Goal: Consume media (video, audio)

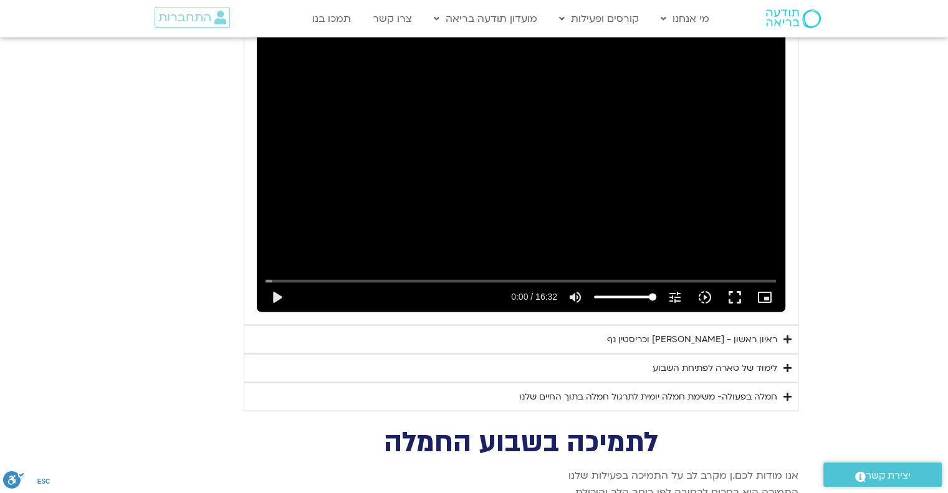
scroll to position [2401, 0]
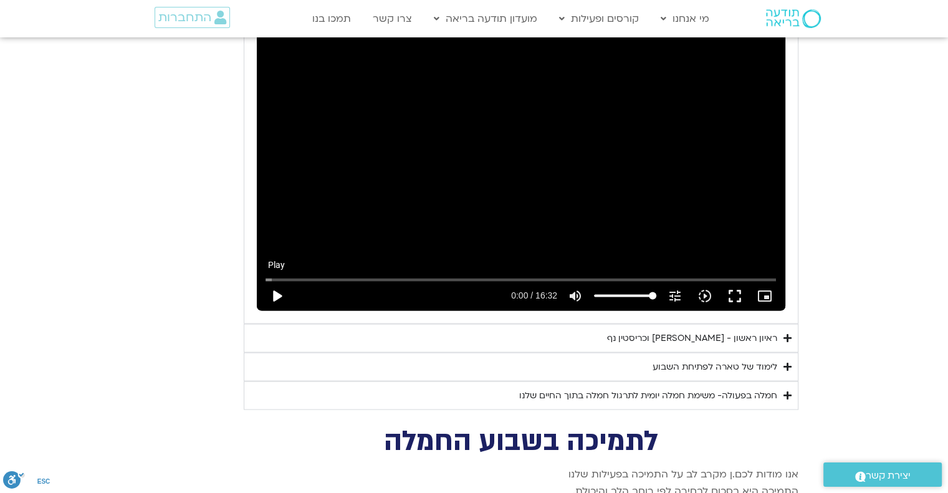
click at [279, 281] on button "play_arrow" at bounding box center [277, 296] width 30 height 30
click at [737, 281] on button "fullscreen" at bounding box center [735, 296] width 30 height 30
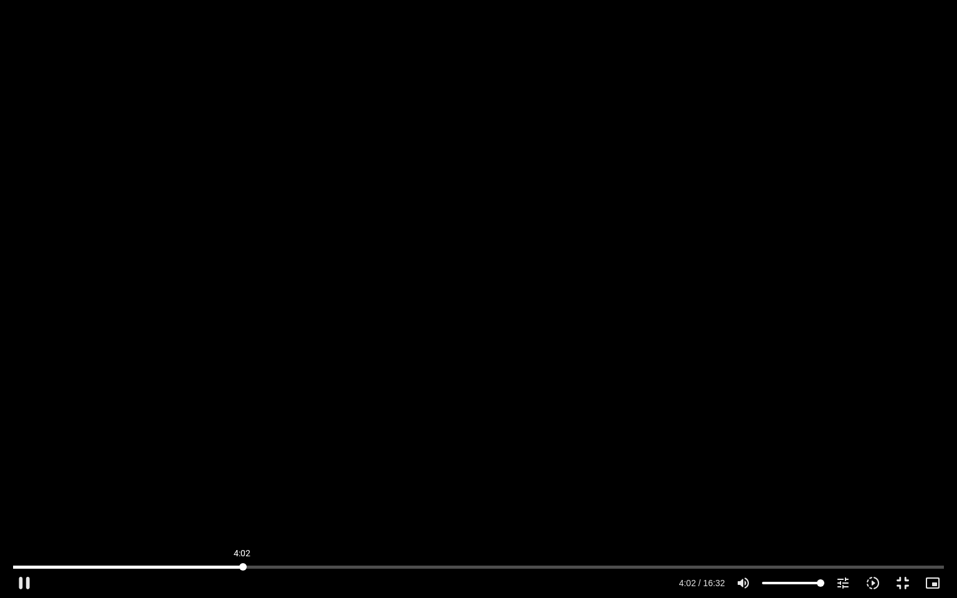
click at [242, 563] on input "Seek" at bounding box center [478, 566] width 931 height 7
click at [244, 565] on input "Seek" at bounding box center [478, 566] width 931 height 7
click at [239, 565] on input "Seek" at bounding box center [478, 566] width 931 height 7
click at [339, 561] on div "Skip Ad 5:25 pause 4:54 / 16:32 volume_up Mute tune Resolution Auto 240p slow_m…" at bounding box center [478, 578] width 938 height 41
drag, startPoint x: 293, startPoint y: 566, endPoint x: 340, endPoint y: 568, distance: 46.8
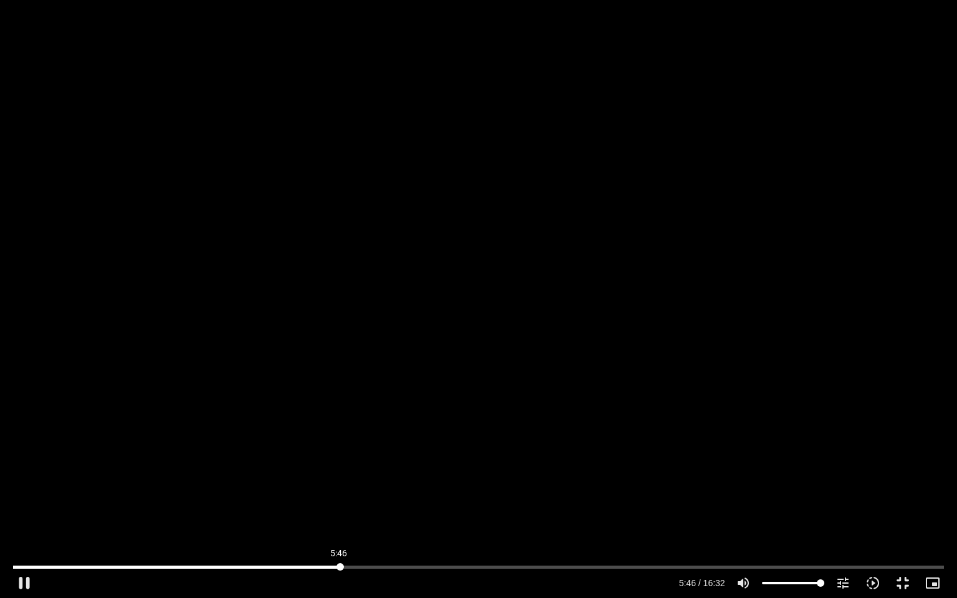
click at [340, 568] on input "Seek" at bounding box center [478, 566] width 931 height 7
drag, startPoint x: 343, startPoint y: 565, endPoint x: 401, endPoint y: 575, distance: 59.3
click at [401, 571] on input "Seek" at bounding box center [478, 566] width 931 height 7
drag, startPoint x: 403, startPoint y: 563, endPoint x: 469, endPoint y: 559, distance: 66.2
click at [469, 559] on div "Skip Ad 6:53 pause 6:58 / 16:32 volume_up Mute tune Resolution Auto 240p slow_m…" at bounding box center [478, 578] width 938 height 41
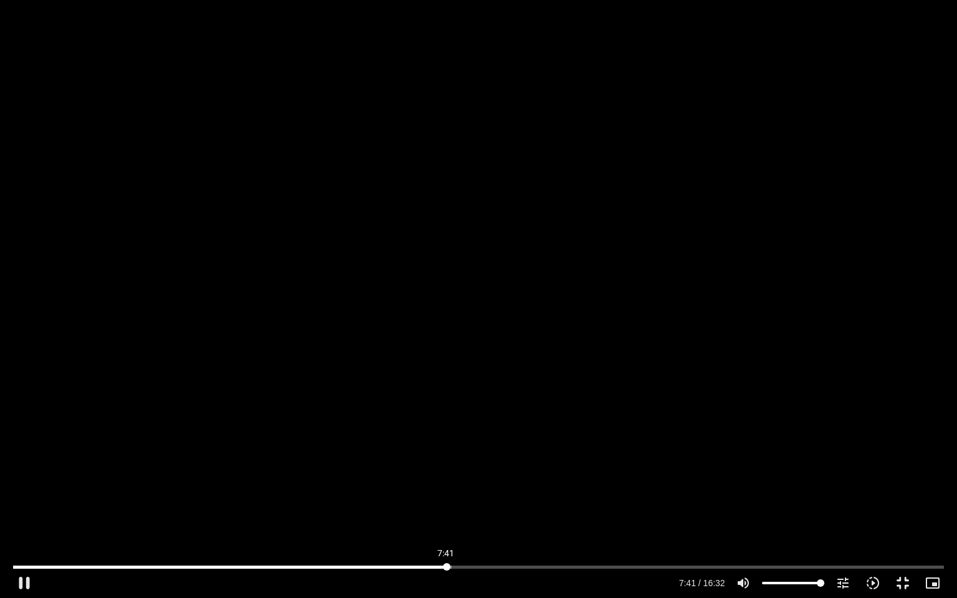
drag, startPoint x: 404, startPoint y: 565, endPoint x: 446, endPoint y: 565, distance: 42.4
click at [446, 565] on input "Seek" at bounding box center [478, 566] width 931 height 7
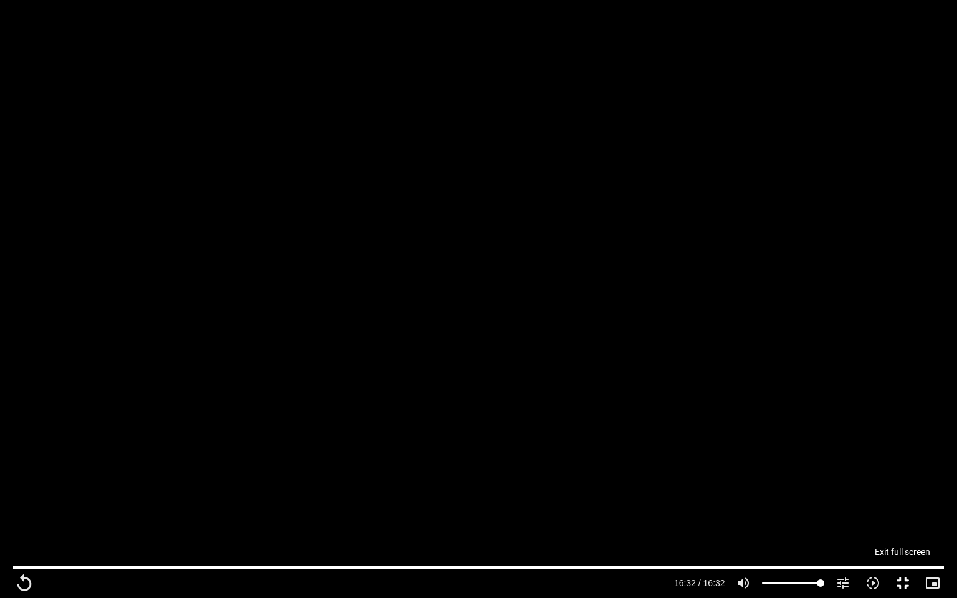
click at [906, 580] on button "fullscreen_exit" at bounding box center [903, 583] width 30 height 30
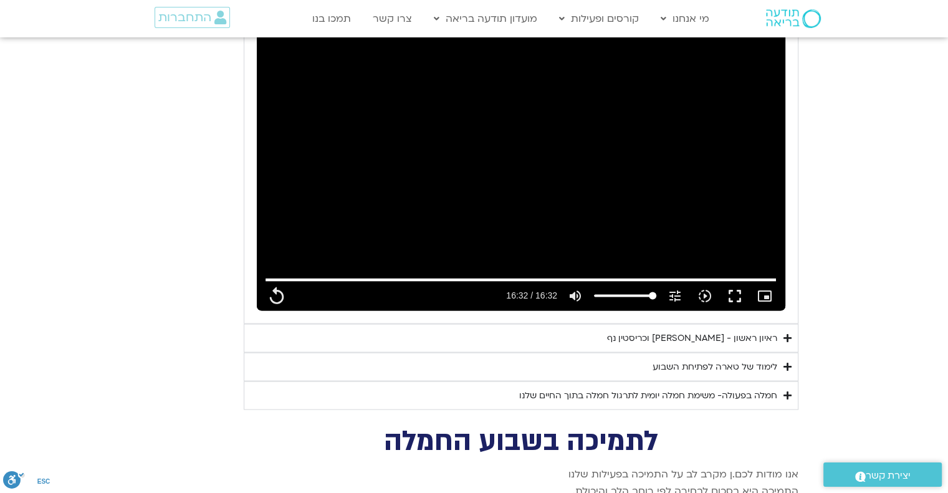
click at [679, 360] on div "לימוד של טארה לפתיחת השבוע" at bounding box center [715, 367] width 125 height 15
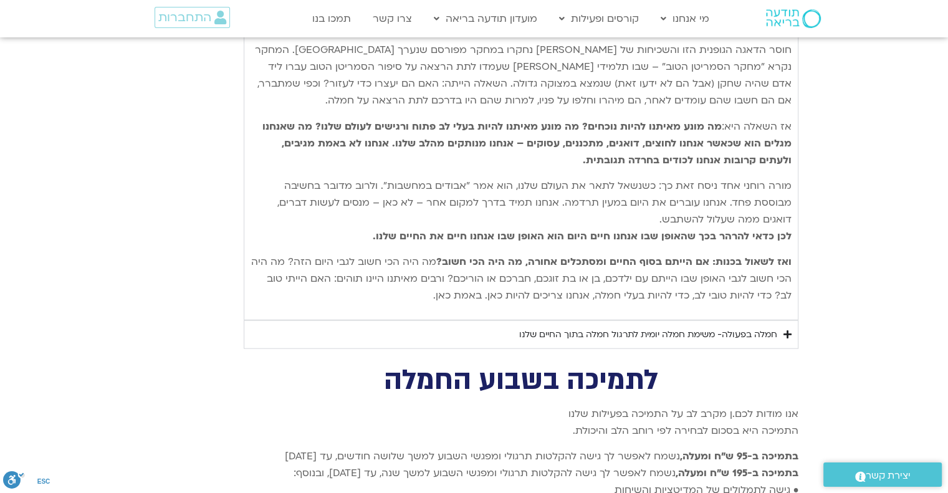
scroll to position [2882, 0]
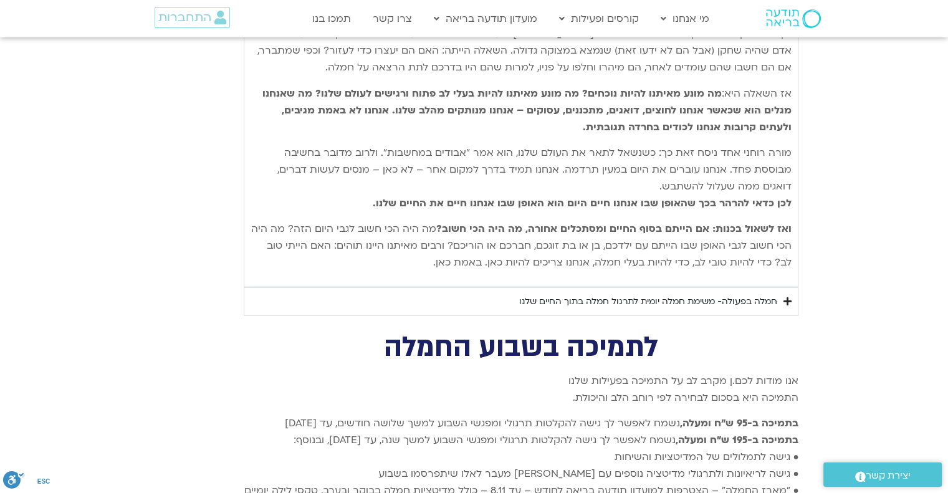
click at [768, 294] on div "חמלה בפעולה- משימת חמלה יומית לתרגול חמלה בתוך החיים שלנו" at bounding box center [648, 301] width 258 height 15
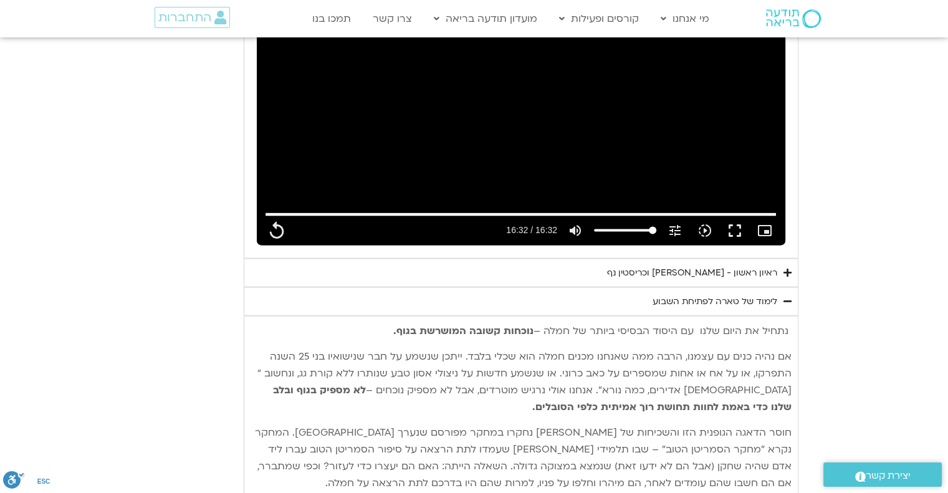
scroll to position [2450, 0]
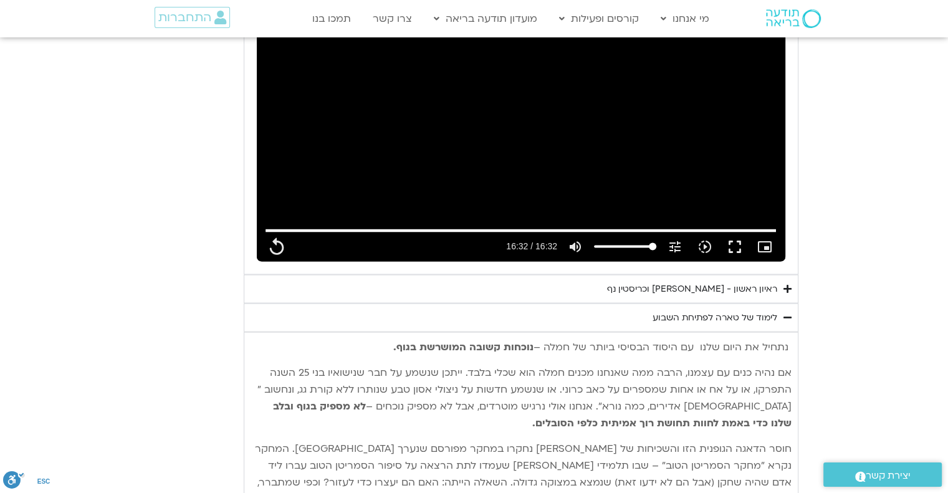
click at [688, 282] on div "ראיון ראשון - [PERSON_NAME] וכריסטין נף" at bounding box center [692, 289] width 170 height 15
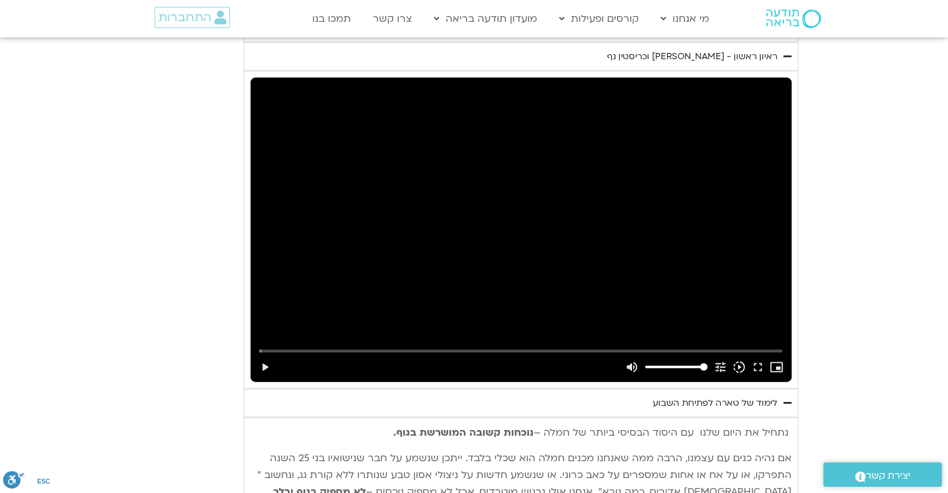
scroll to position [2724, 0]
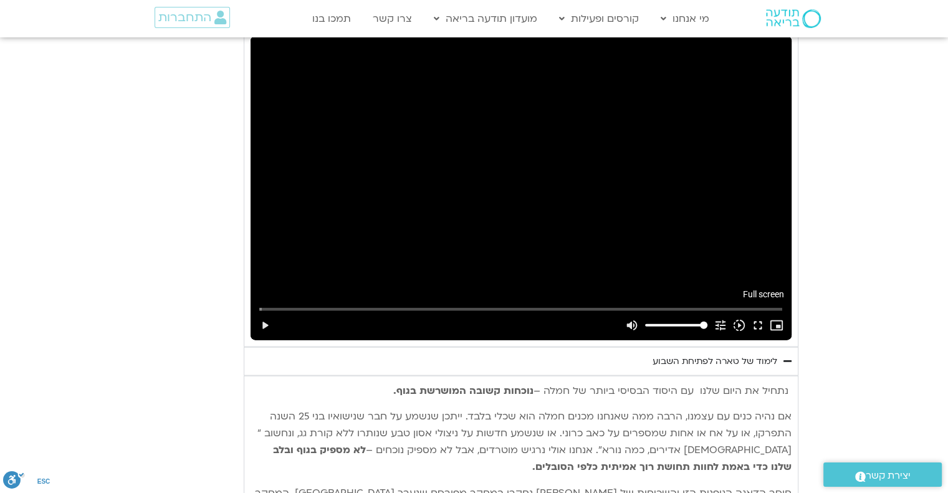
click at [759, 310] on button "fullscreen" at bounding box center [758, 325] width 19 height 30
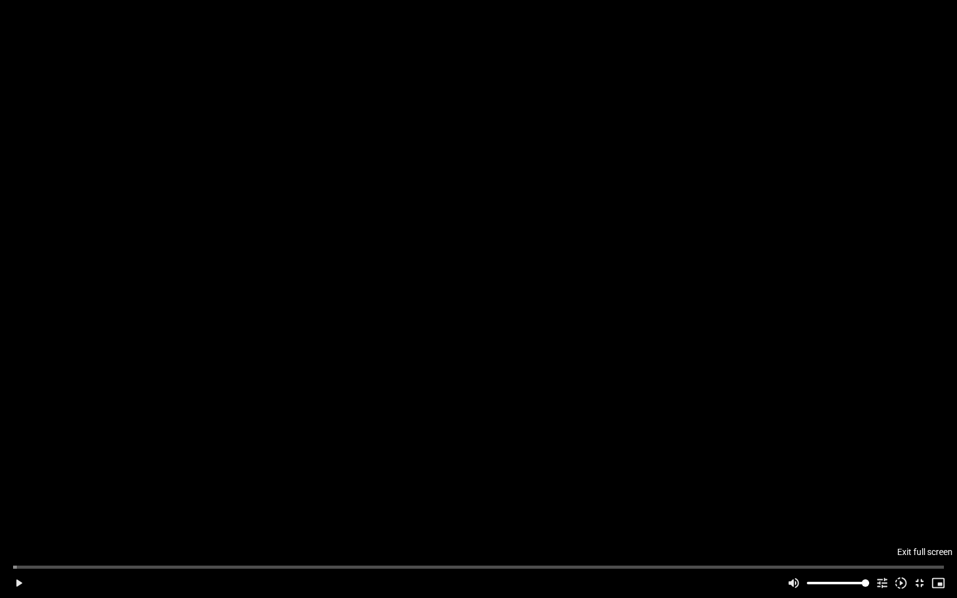
click at [922, 582] on button "fullscreen_exit" at bounding box center [920, 583] width 19 height 30
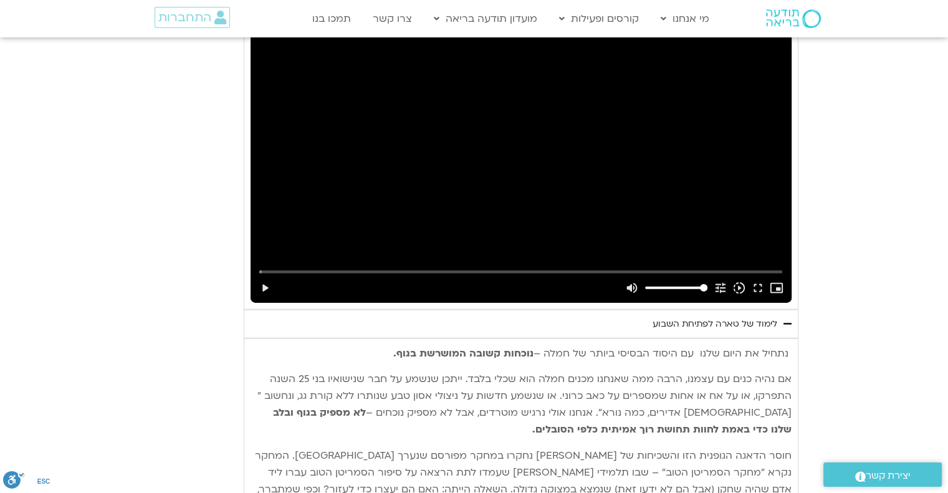
scroll to position [2728, 0]
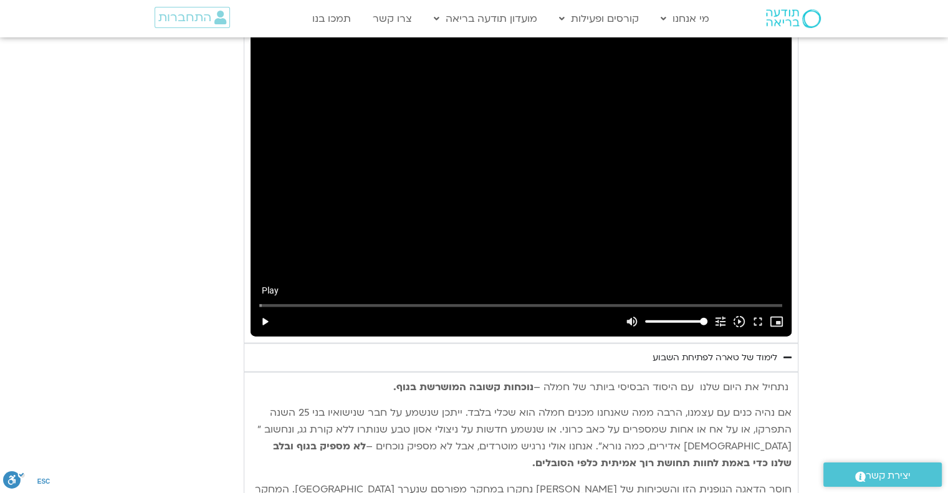
click at [266, 307] on button "play_arrow" at bounding box center [265, 322] width 19 height 30
type input "992.52"
type input "0.159095"
type input "992.52"
type input "0.309133"
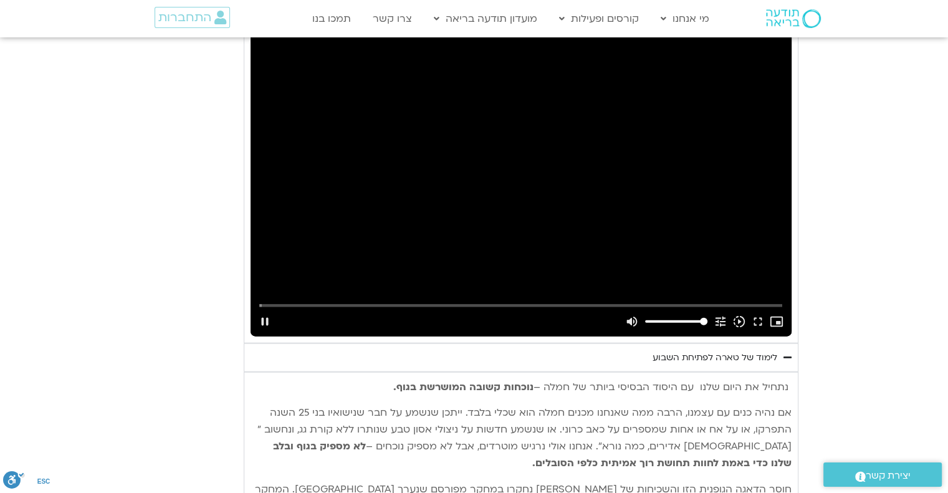
type input "992.52"
type input "0.31587"
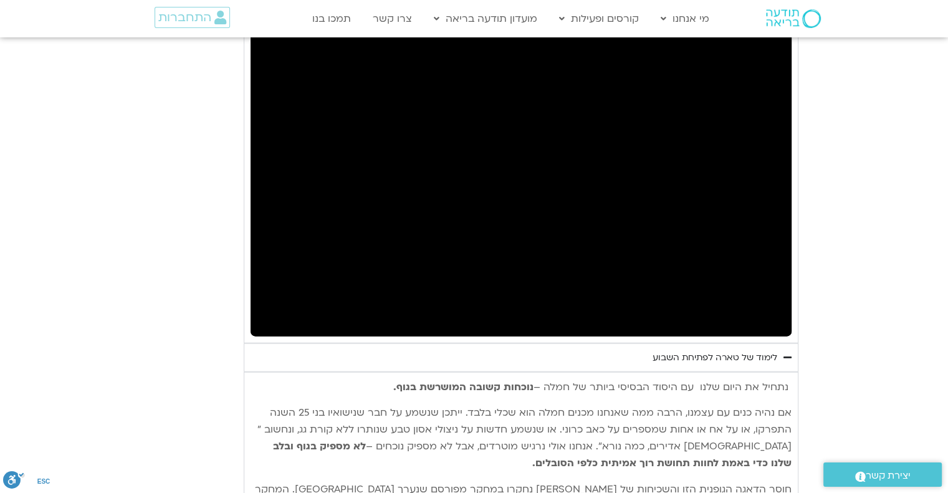
type input "992.52"
type input "4.642399"
type input "992.52"
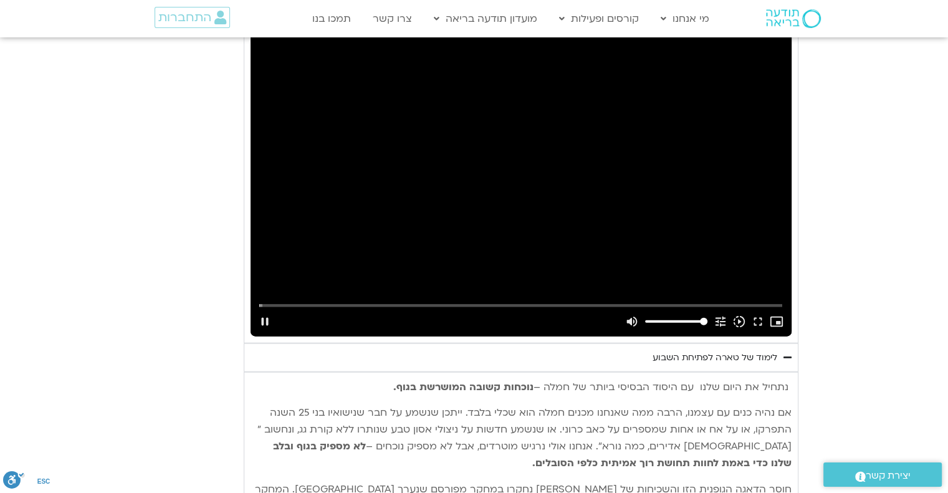
type input "4.776646"
type input "992.52"
type input "4.792677"
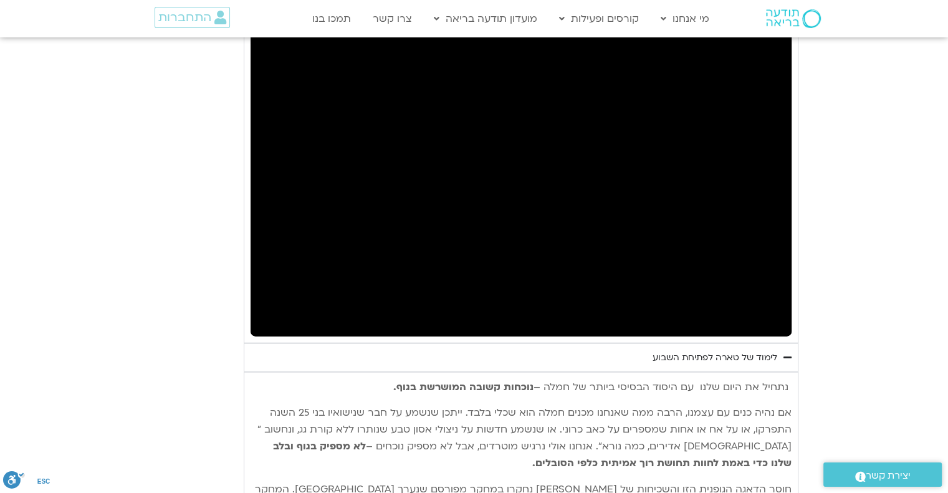
type input "992.52"
type input "5.700086"
type input "992.52"
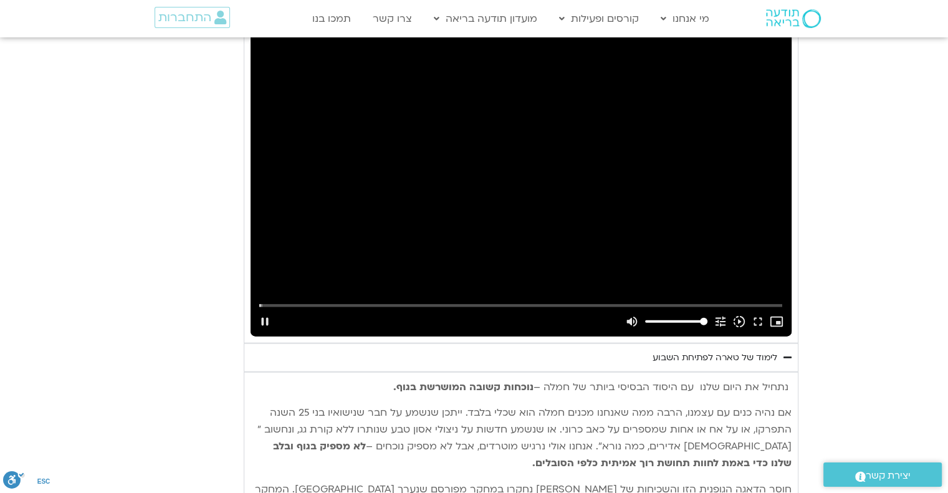
type input "5.826401"
type input "992.52"
type input "5.959117"
type input "992.52"
type input "6.092885"
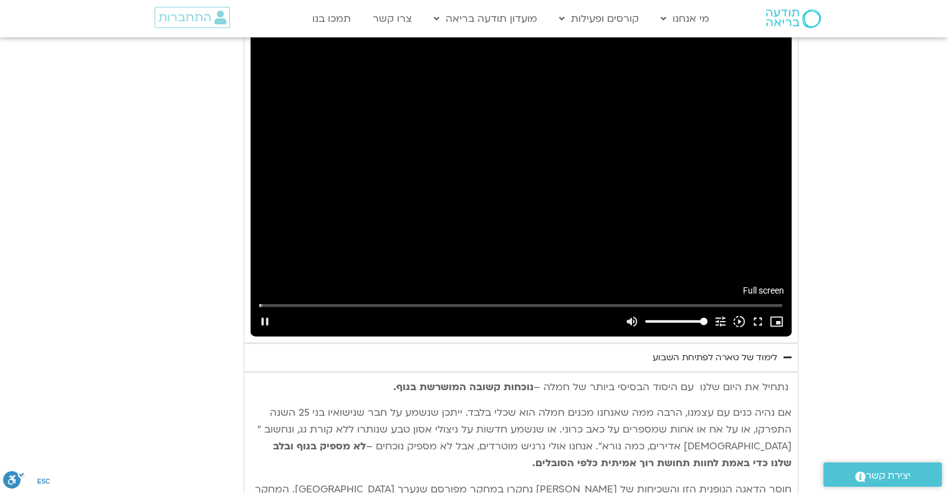
type input "992.52"
type input "6.225518"
type input "992.52"
type input "6.241747"
type input "992.52"
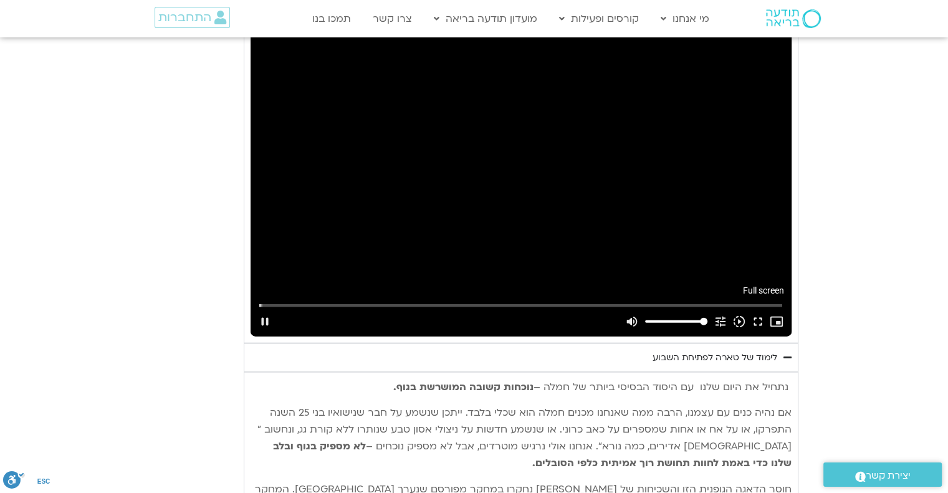
type input "6.373849"
type input "992.52"
type input "6.503197"
type input "992.52"
type input "6.634558"
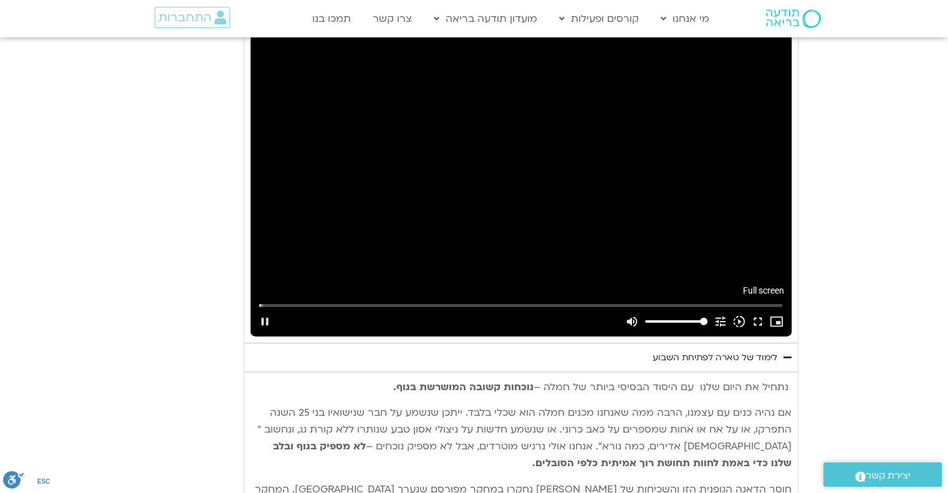
type input "992.52"
type input "6.875512"
type input "992.52"
type input "6.942942"
type input "992.52"
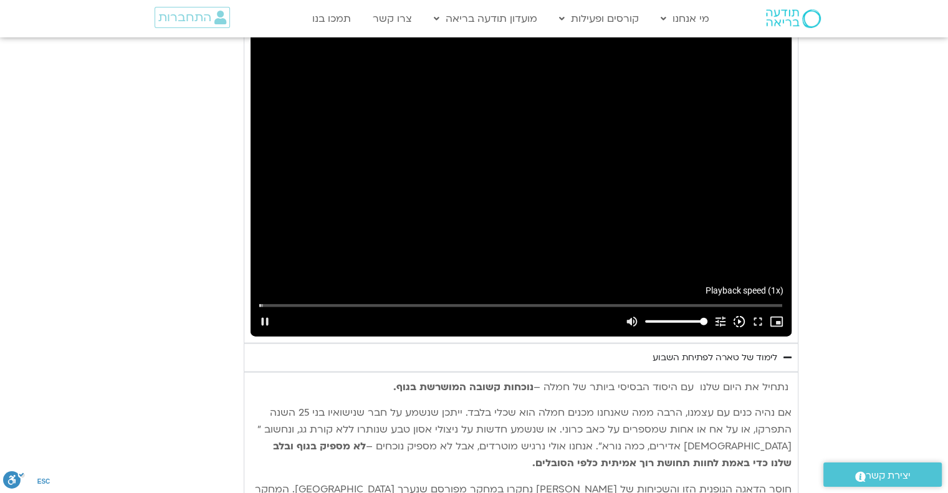
type input "7.024301"
type input "992.52"
type input "7.278266"
type input "992.52"
type input "7.342316"
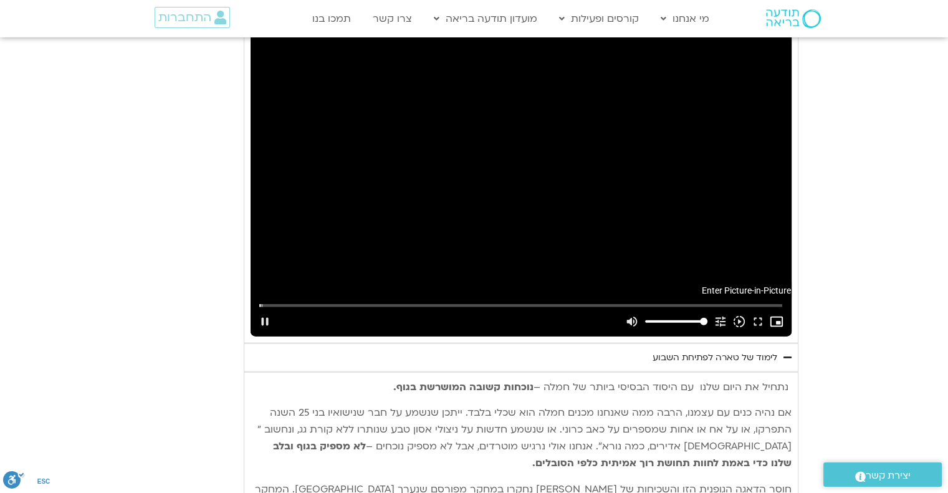
type input "992.52"
type input "7.420717"
type input "992.52"
type input "7.659151"
type input "992.52"
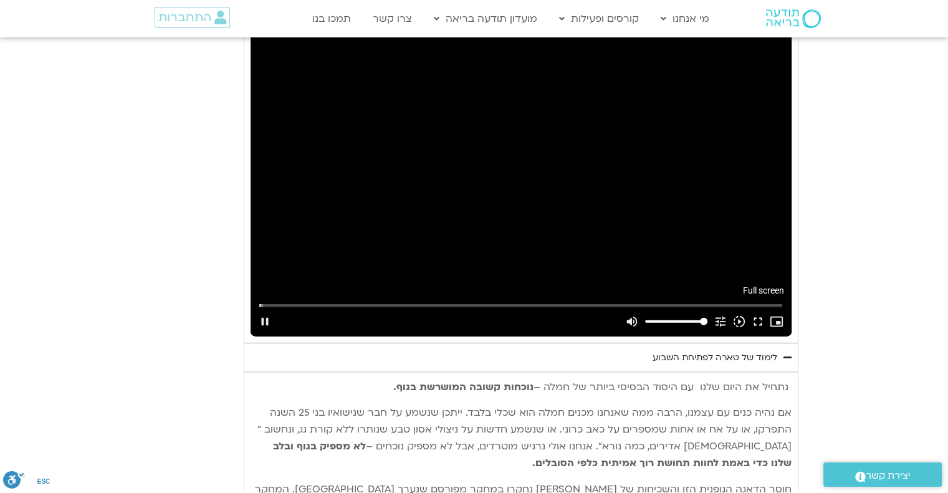
type input "7.692295"
type input "992.52"
type input "7.82085"
type input "992.52"
type input "7.951383"
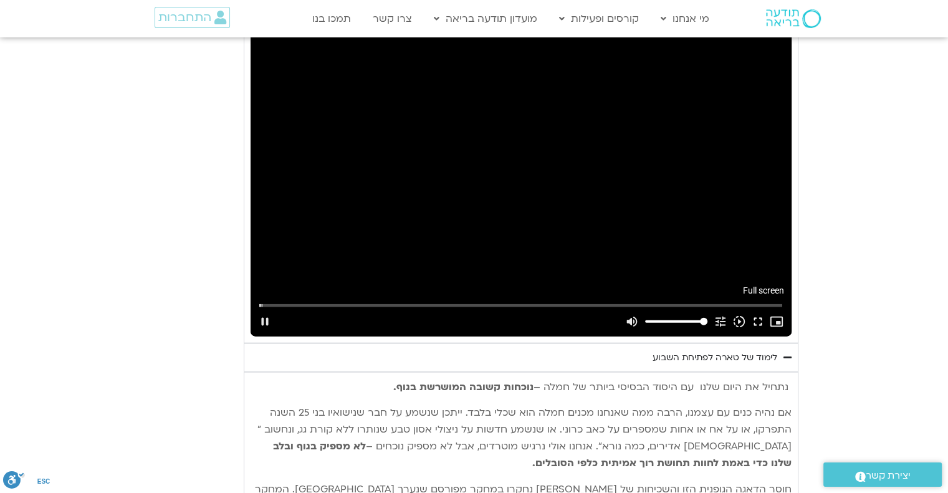
type input "992.52"
type input "8.087117"
type input "992.52"
click at [758, 307] on button "fullscreen" at bounding box center [758, 322] width 19 height 30
type input "8.25672"
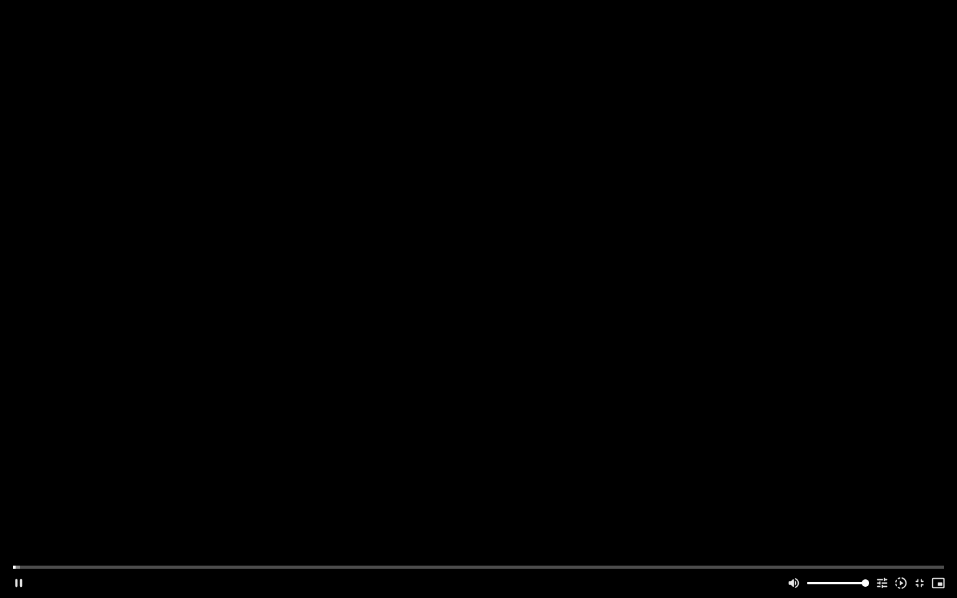
type input "992.52"
type input "8.351487"
type input "992.52"
type input "8.484854"
type input "992.52"
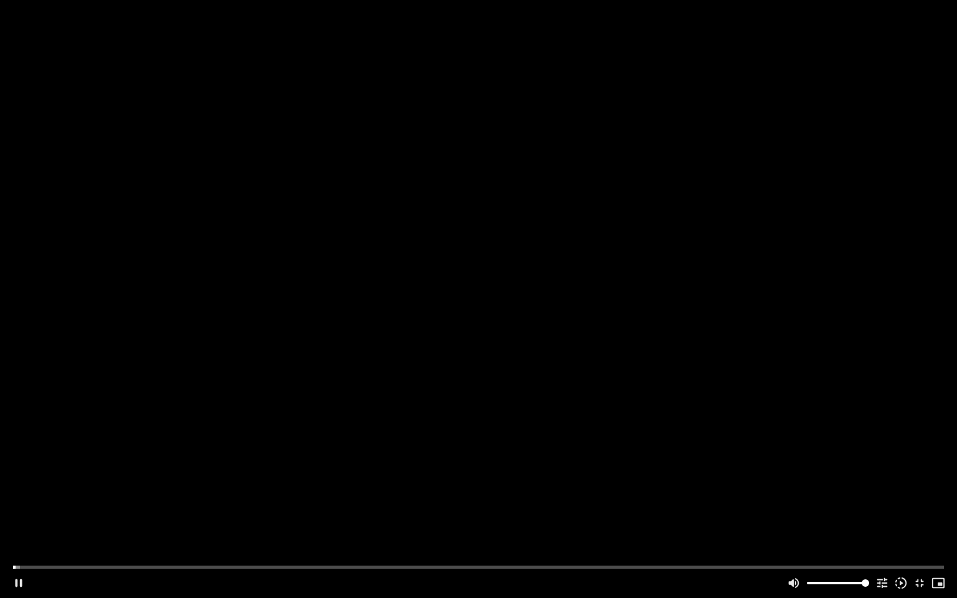
type input "8.618626"
type input "992.52"
type input "8.752146"
type input "992.52"
type input "8.886035"
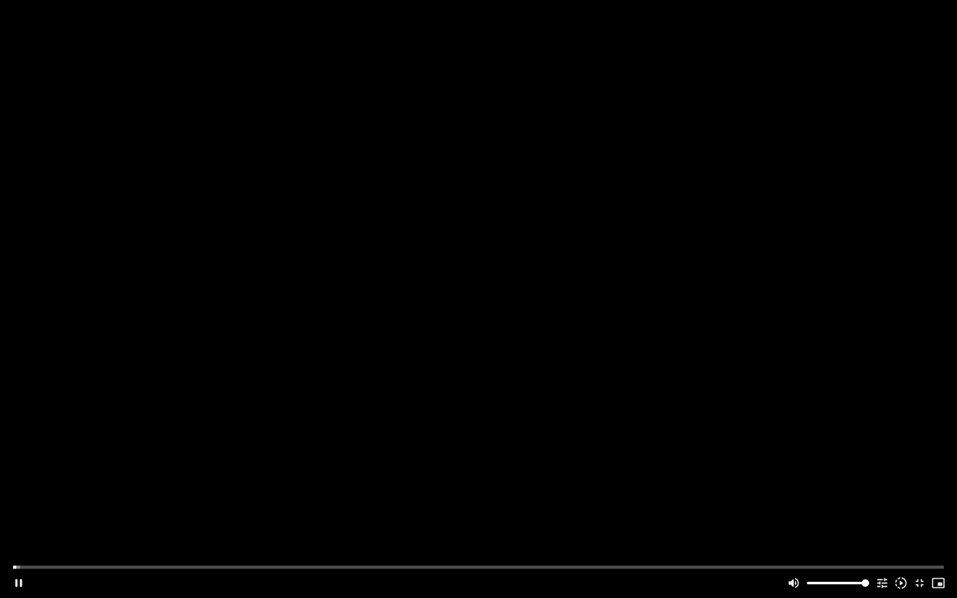
type input "992.52"
type input "9.015089"
type input "992.52"
type input "9.150304"
type input "992.52"
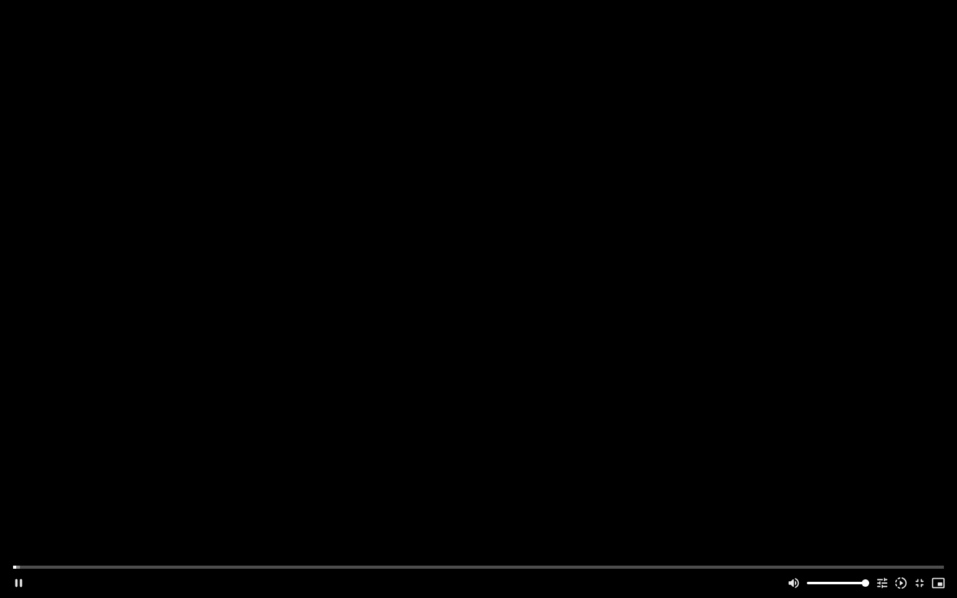
type input "9.283419"
type input "992.52"
type input "9.415398"
type input "992.52"
type input "9.544371"
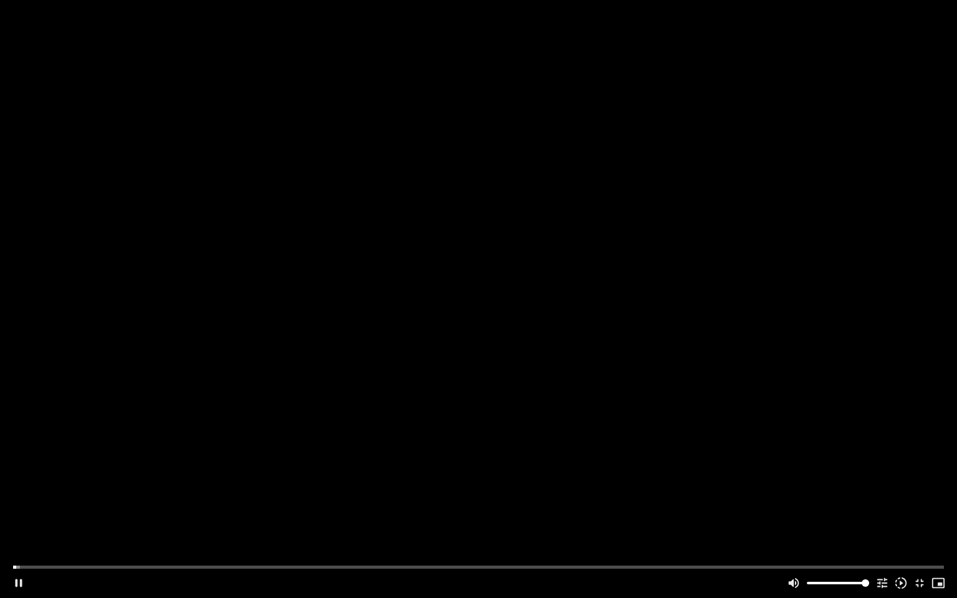
type input "992.52"
type input "9.679494"
type input "992.52"
type input "9.805532"
type input "992.52"
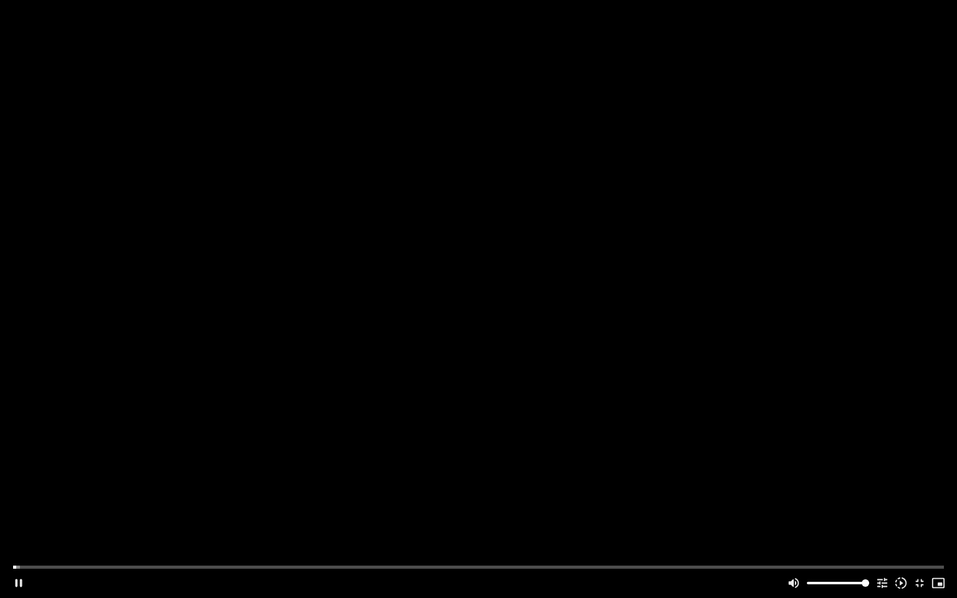
type input "9.940361"
type input "992.52"
type input "10.07307"
type input "992.52"
type input "10.202343"
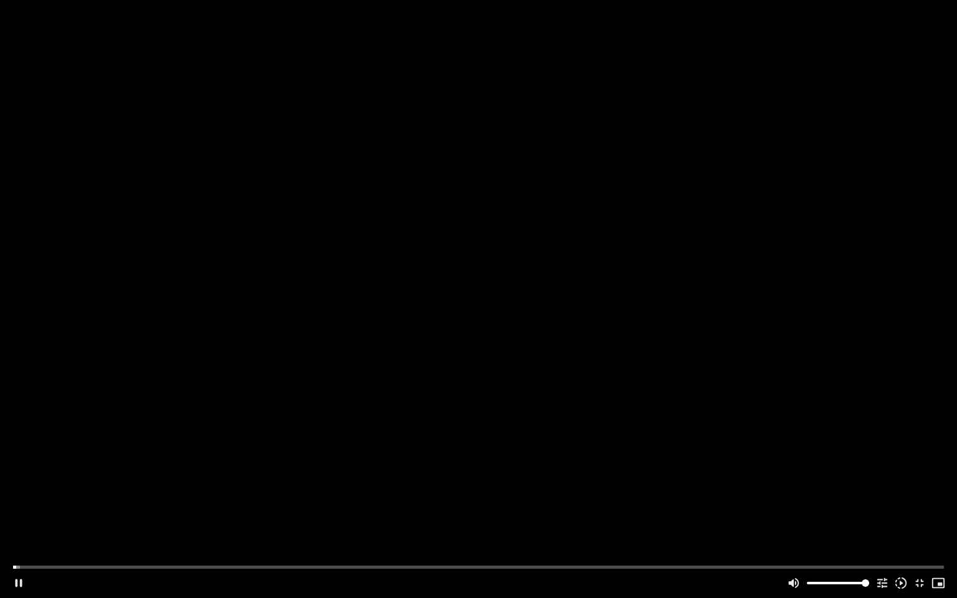
type input "992.52"
type input "10.335487"
type input "992.52"
type input "10.471557"
type input "992.52"
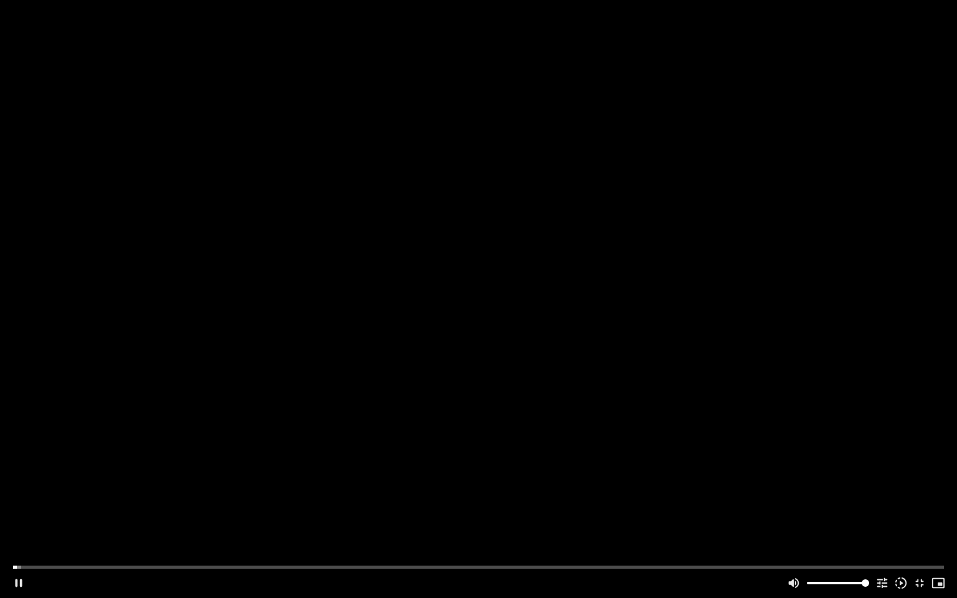
type input "10.602565"
type input "992.52"
type input "10.736083"
type input "992.52"
type input "10.871405"
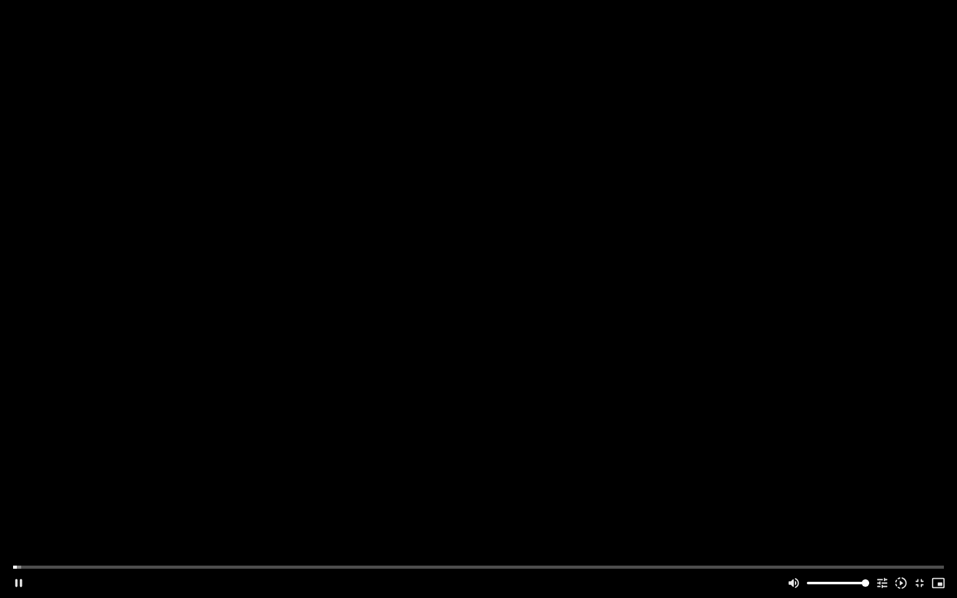
type input "992.52"
type input "11.003048"
type input "992.52"
type input "11.135152"
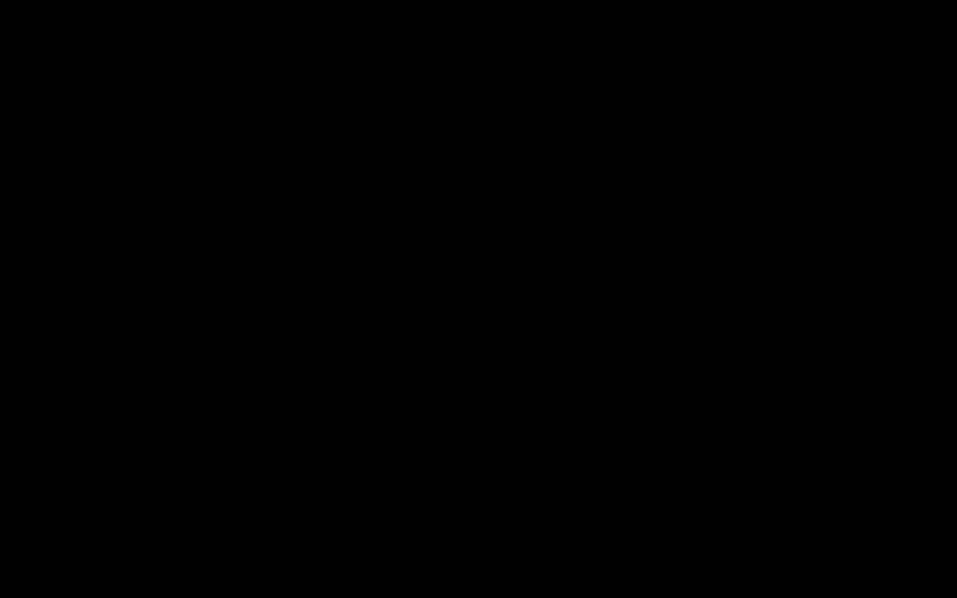
type input "992.52"
type input "11.660411"
type input "992.52"
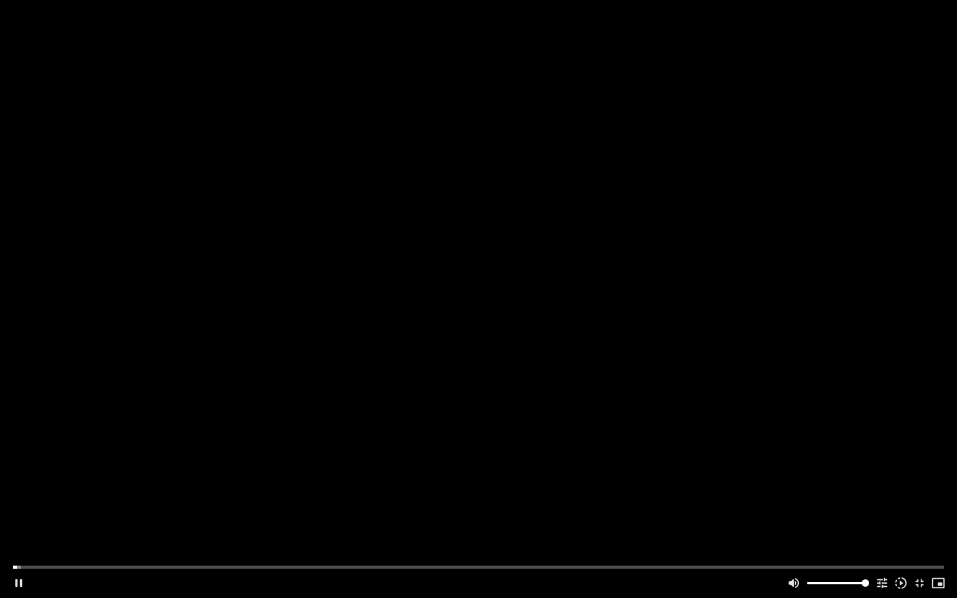
type input "11.793772"
type input "992.52"
type input "11.927654"
type input "992.52"
type input "12.060391"
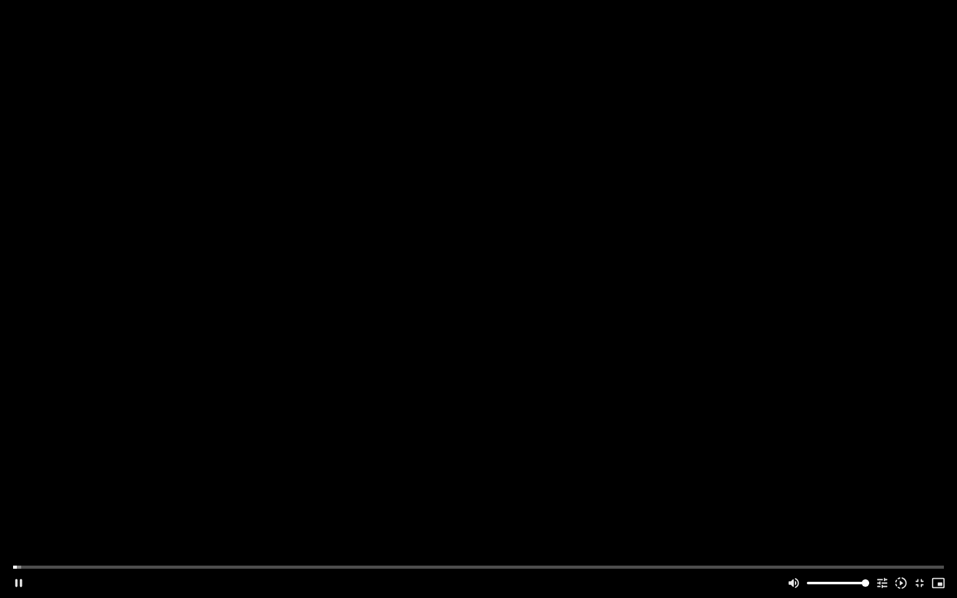
type input "992.52"
type input "12.194109"
type input "992.52"
type input "12.227212"
type input "992.52"
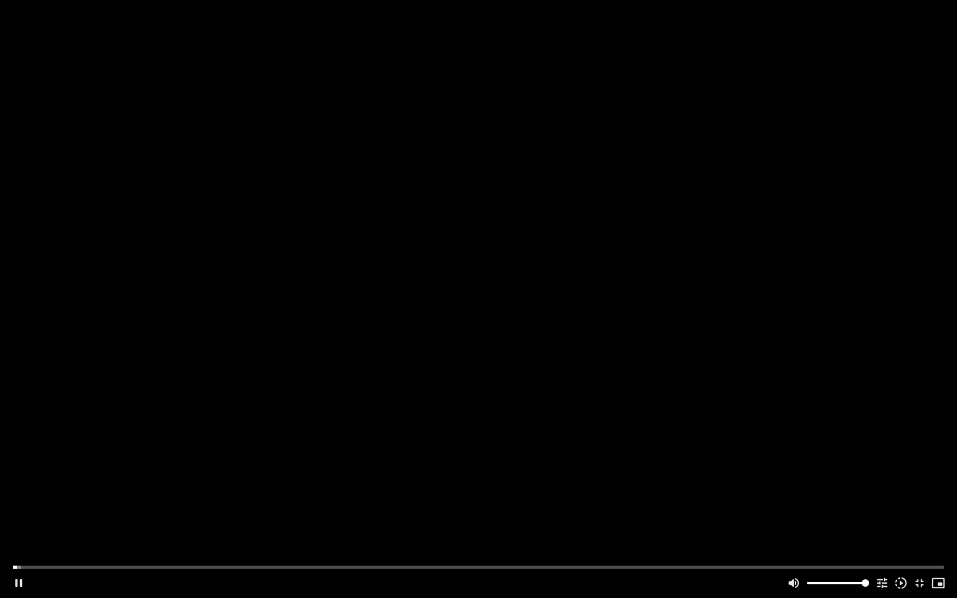
type input "12.331418"
type input "992.52"
type input "12.581665"
type input "992.52"
type input "12.691857"
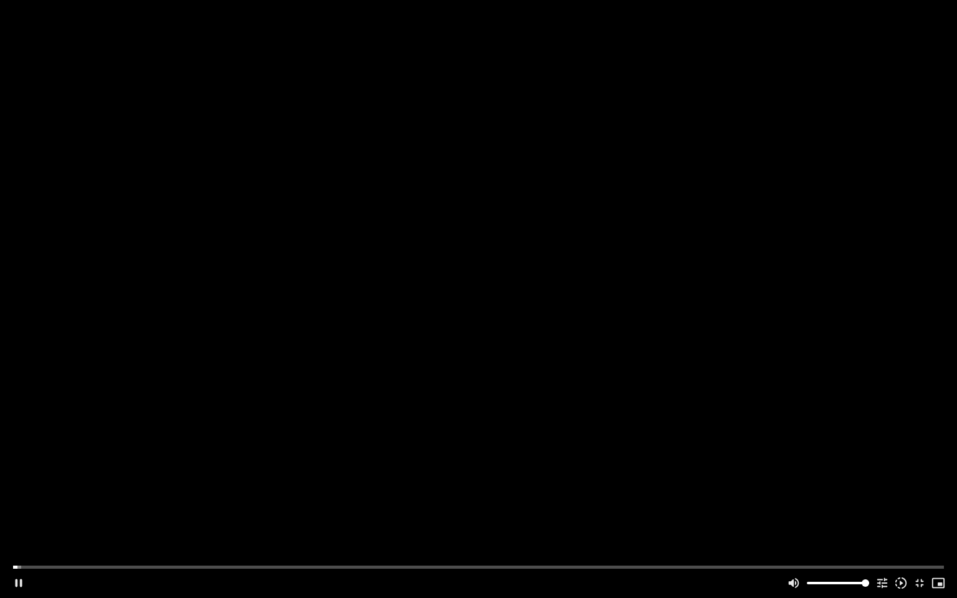
type input "992.52"
type input "12.827203"
type input "992.52"
type input "12.892477"
type input "992.52"
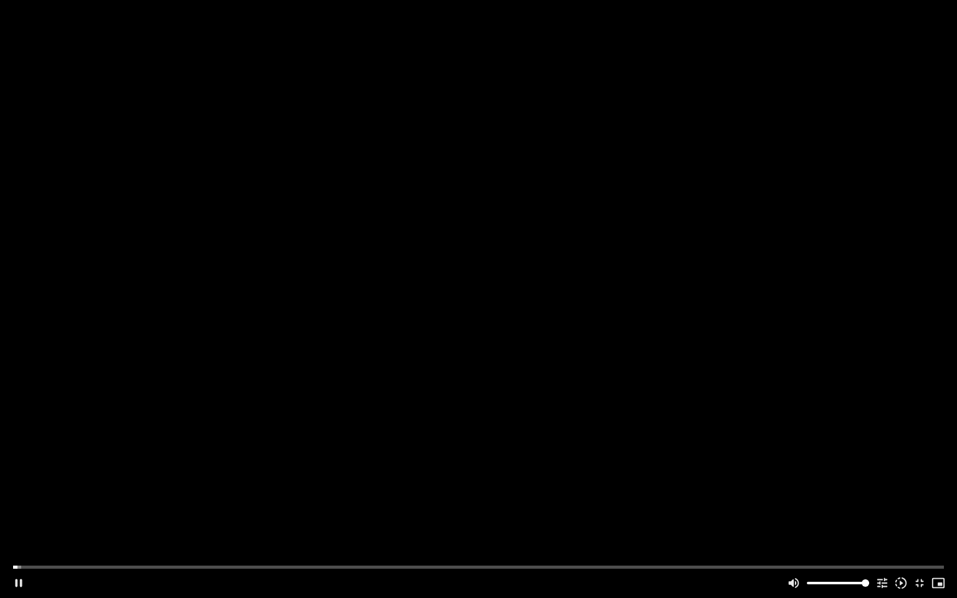
type input "13.060415"
type input "992.52"
type input "13.2416"
type input "992.52"
type input "13.378786"
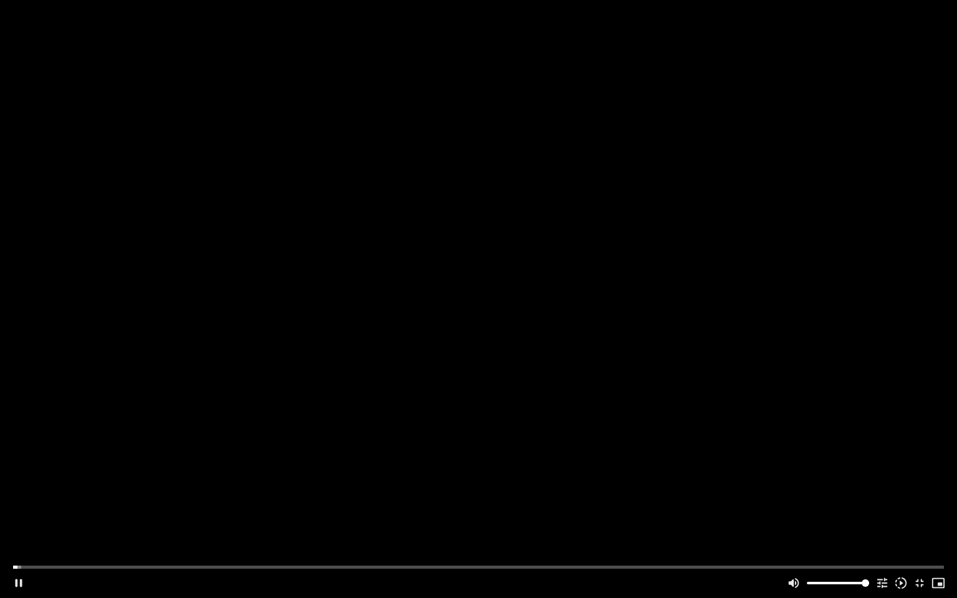
type input "992.52"
type input "13.509069"
type input "992.52"
type input "13.610452"
type input "992.52"
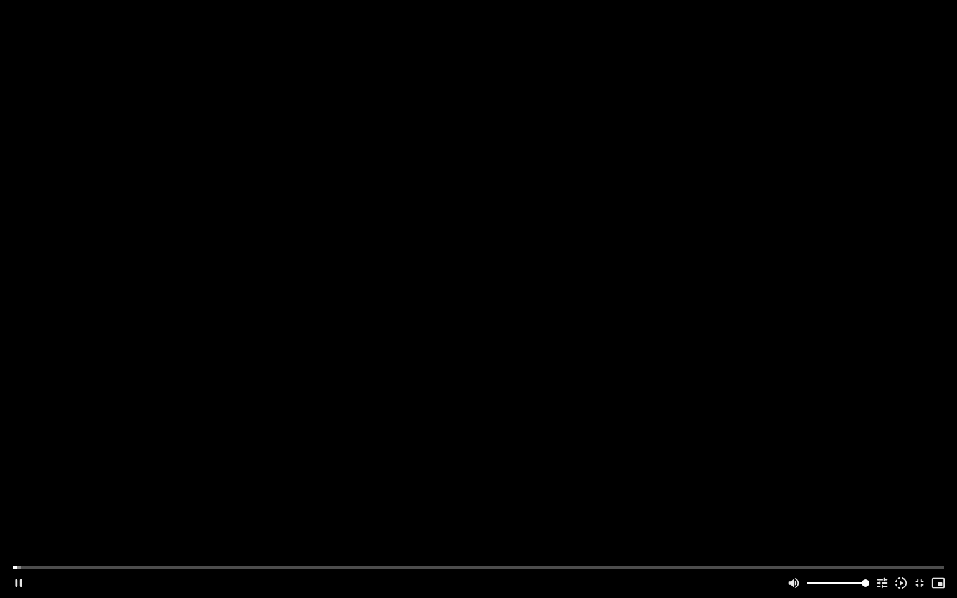
type input "13.710124"
type input "992.52"
type input "13.911367"
type input "992.52"
type input "13.993556"
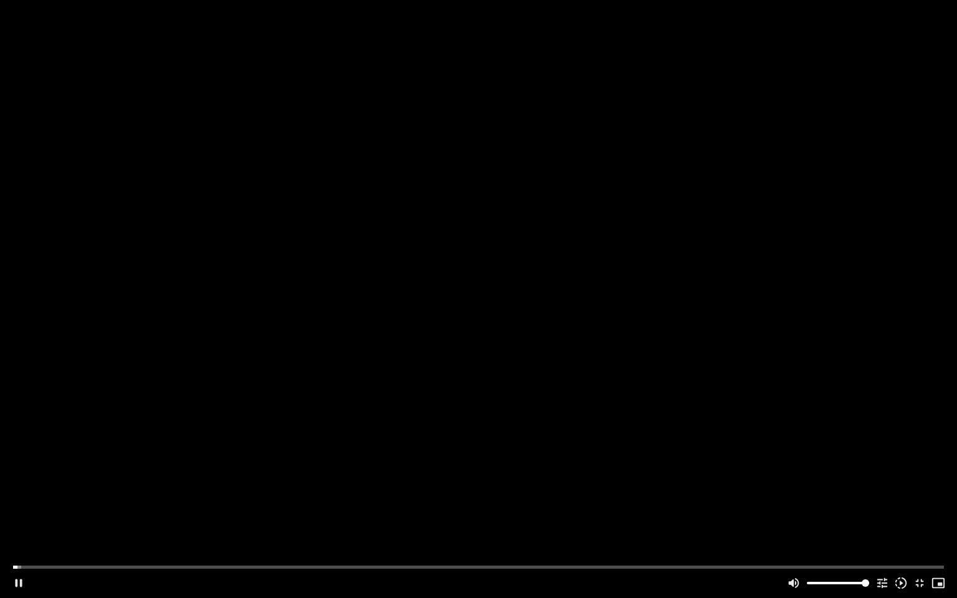
type input "992.52"
type input "14.175096"
type input "992.52"
type input "14.310445"
type input "992.52"
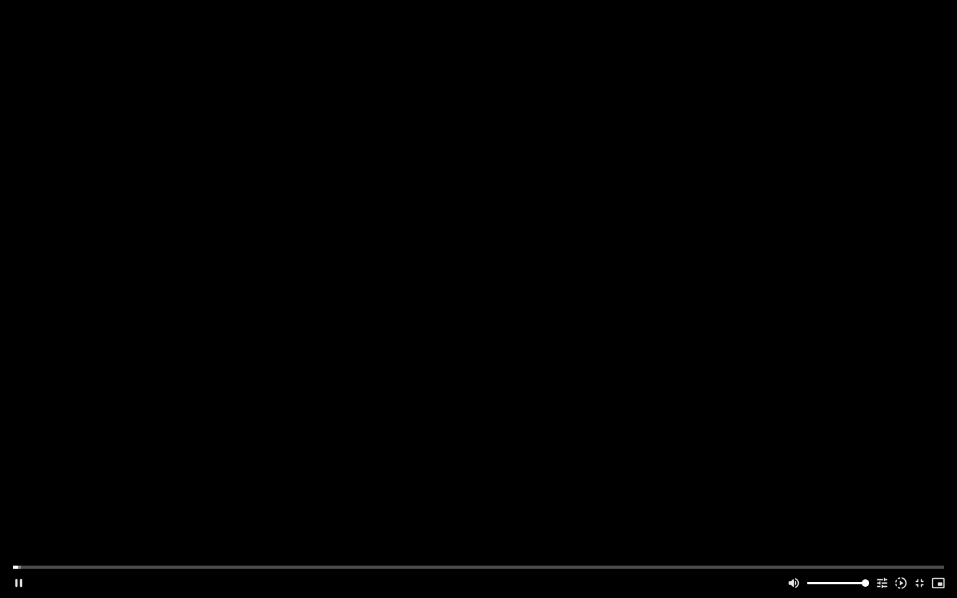
type input "14.317789"
type input "992.52"
type input "14.560761"
type input "992.52"
type input "14.693436"
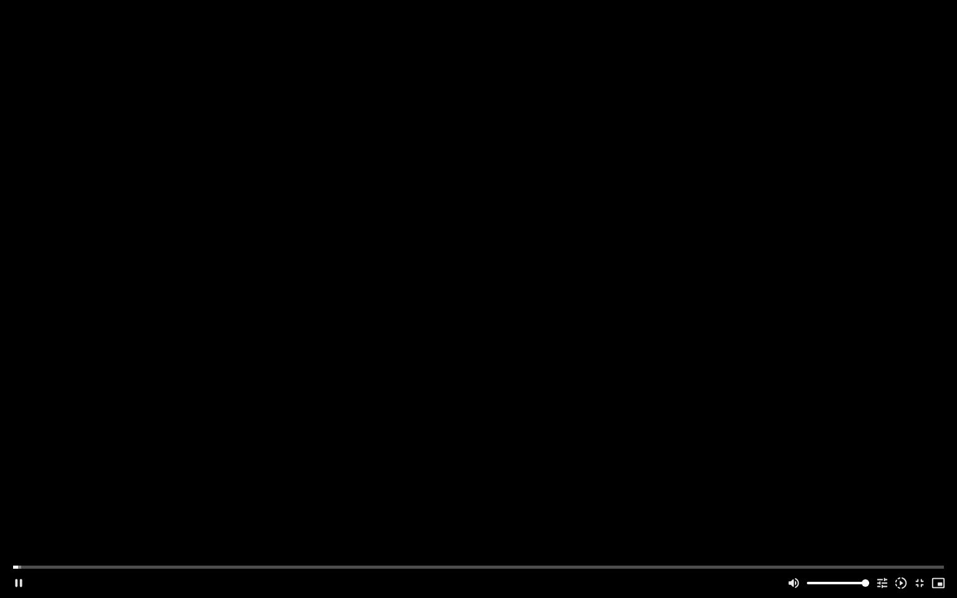
type input "992.52"
type input "14.827528"
type input "992.52"
type input "14.960743"
type input "992.52"
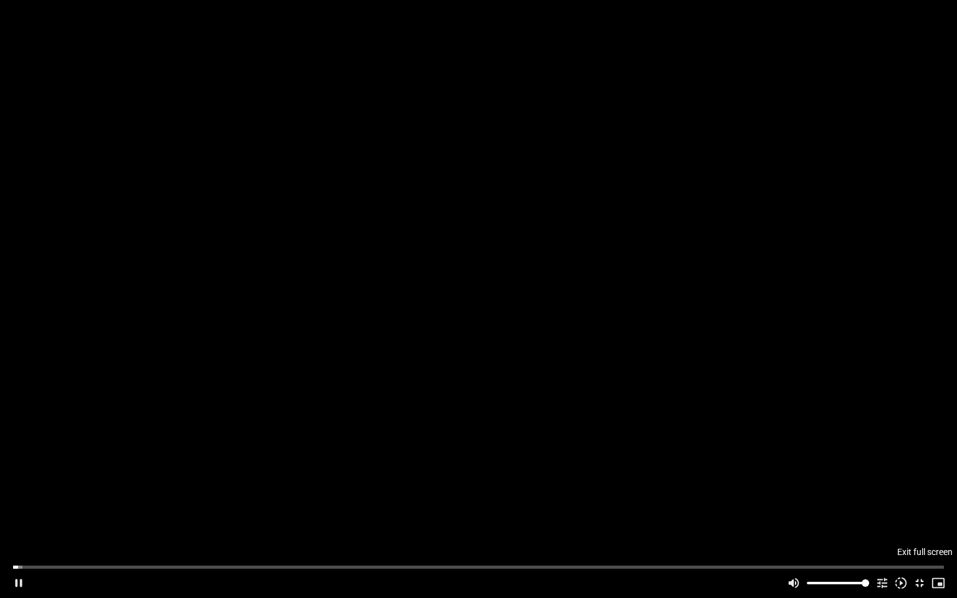
type input "15.09184"
type input "992.52"
type input "15.160195"
type input "992.52"
type input "15.359678"
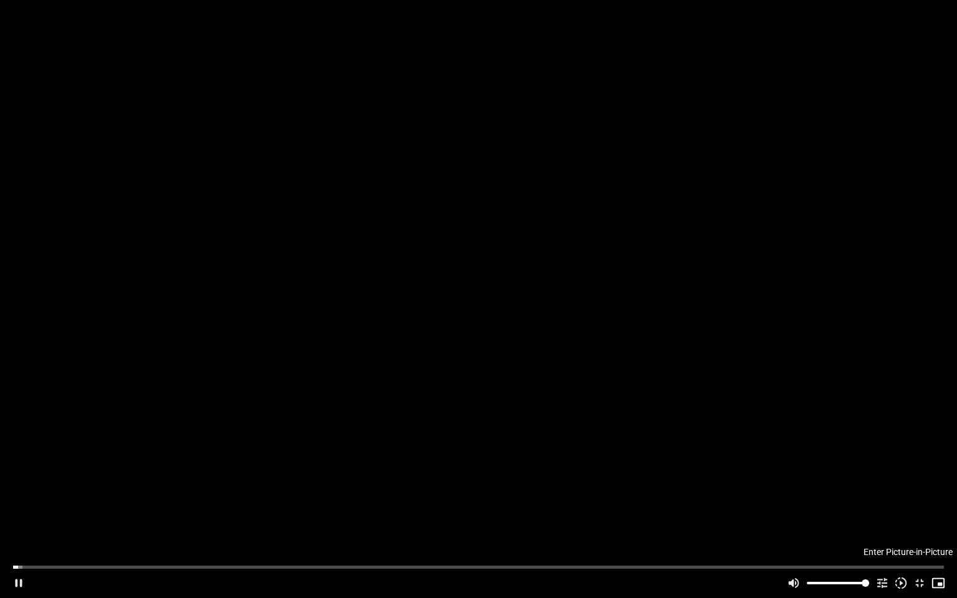
type input "992.52"
type input "15.494343"
type input "992.52"
type input "15.558484"
type input "992.52"
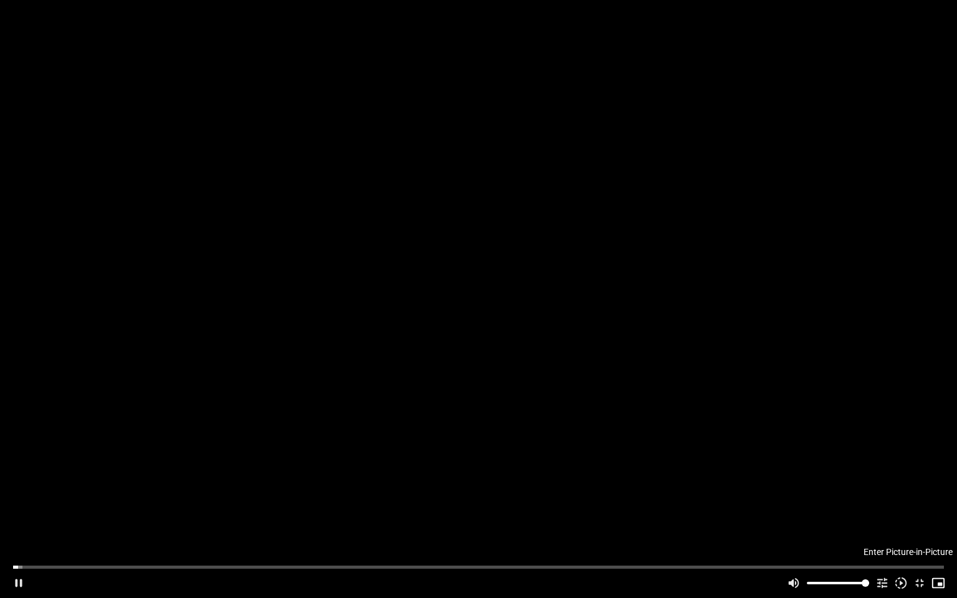
type input "15.742829"
type input "992.52"
type input "15.876961"
type input "992.52"
type input "15.960347"
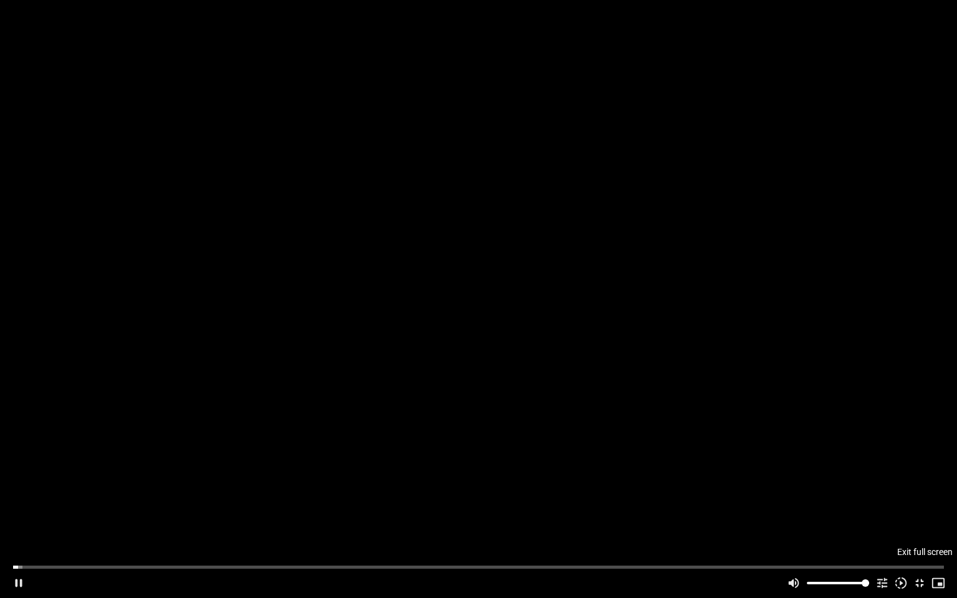
type input "992.52"
type input "16.029379"
type input "992.52"
type input "16.156986"
type input "992.52"
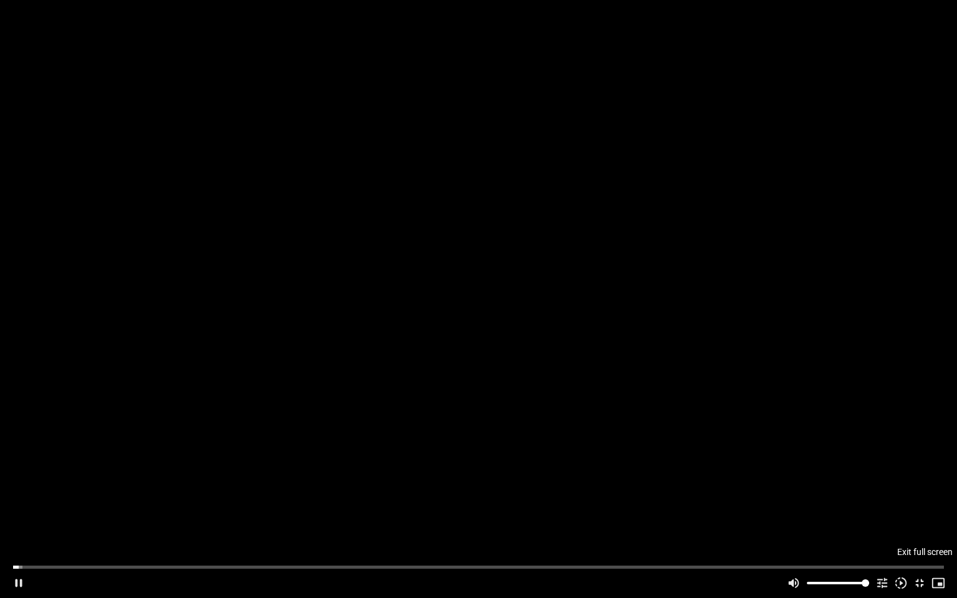
type input "16.282546"
type input "992.52"
type input "16.527148"
type input "992.52"
type input "16.548786"
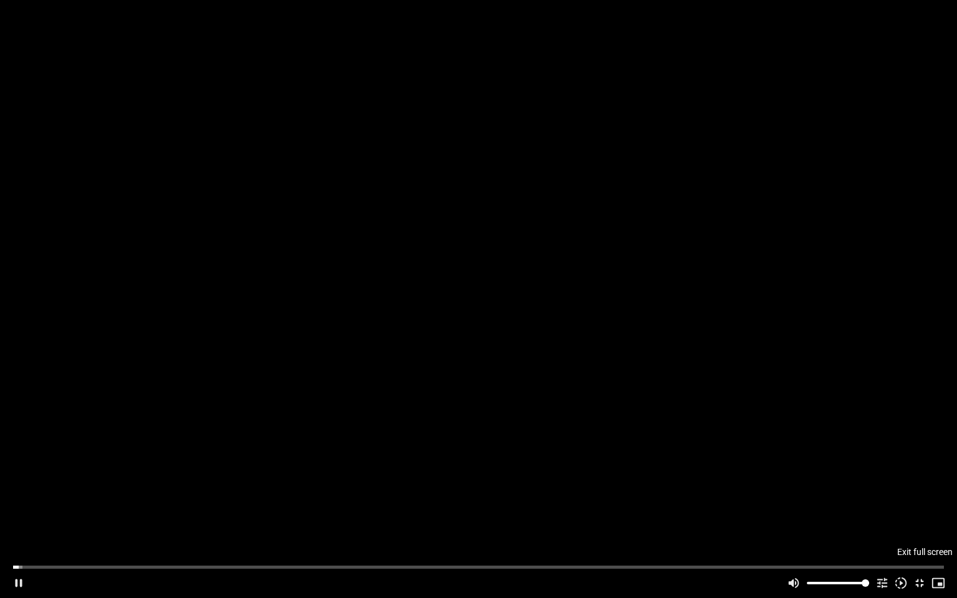
type input "992.52"
type input "16.677649"
type input "992.52"
type input "16.810388"
type input "992.52"
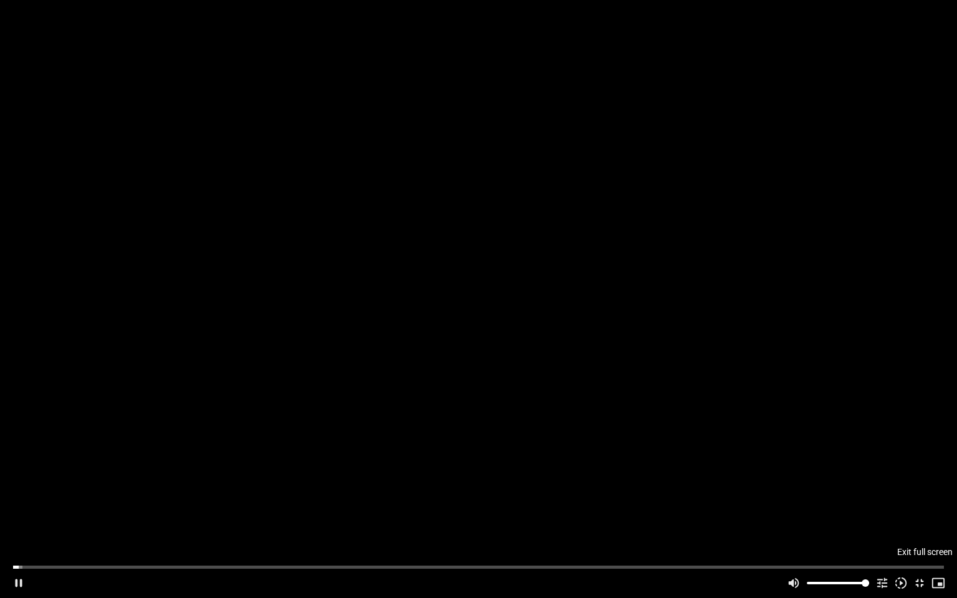
type input "16.93789"
type input "992.52"
type input "17.071619"
type input "992.52"
type input "17.293942"
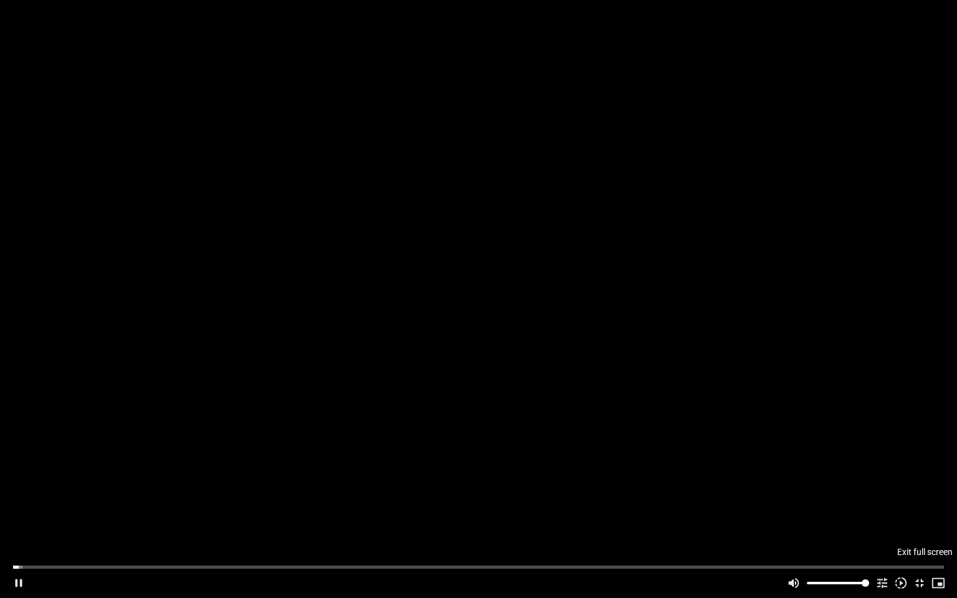
type input "992.52"
type input "17.393448"
type input "992.52"
type input "17.468174"
type input "992.52"
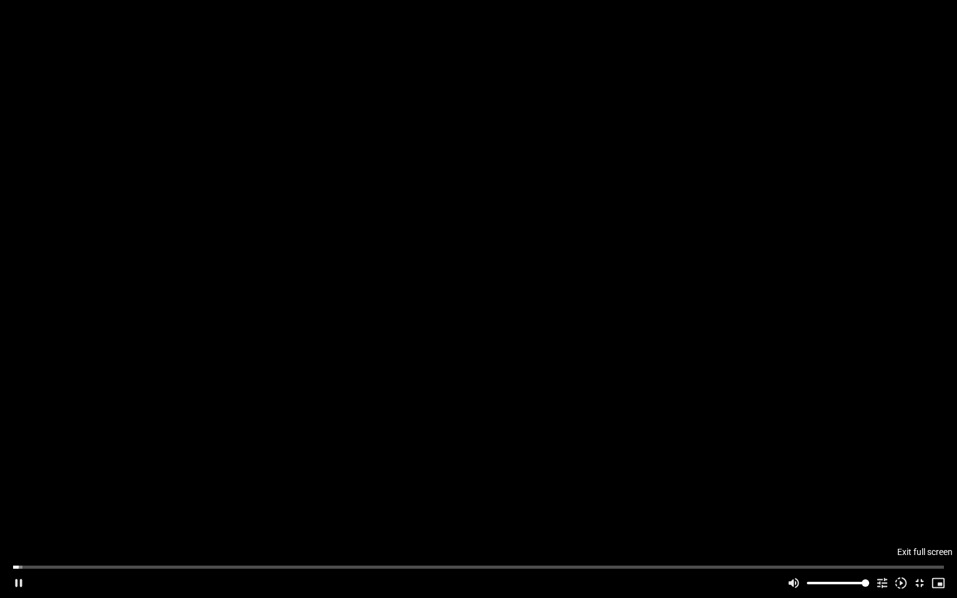
type input "17.602154"
type input "992.52"
type input "17.779691"
type input "992.52"
type input "17.867746"
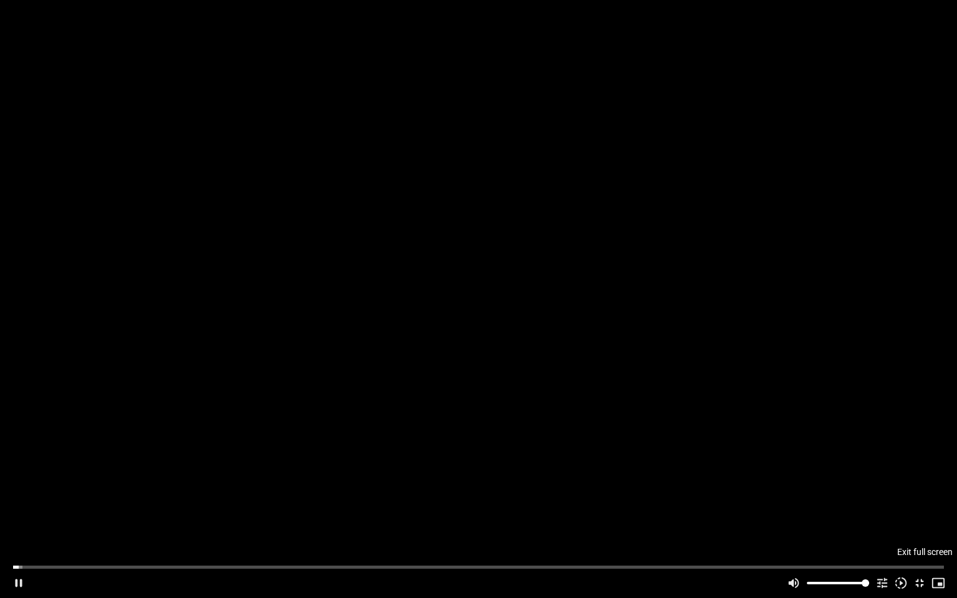
type input "992.52"
type input "18.002207"
type input "992.52"
type input "18.138059"
click at [741, 582] on div "Accordion. Open links with Enter or Space, close with Escape, and navigate with…" at bounding box center [406, 583] width 756 height 30
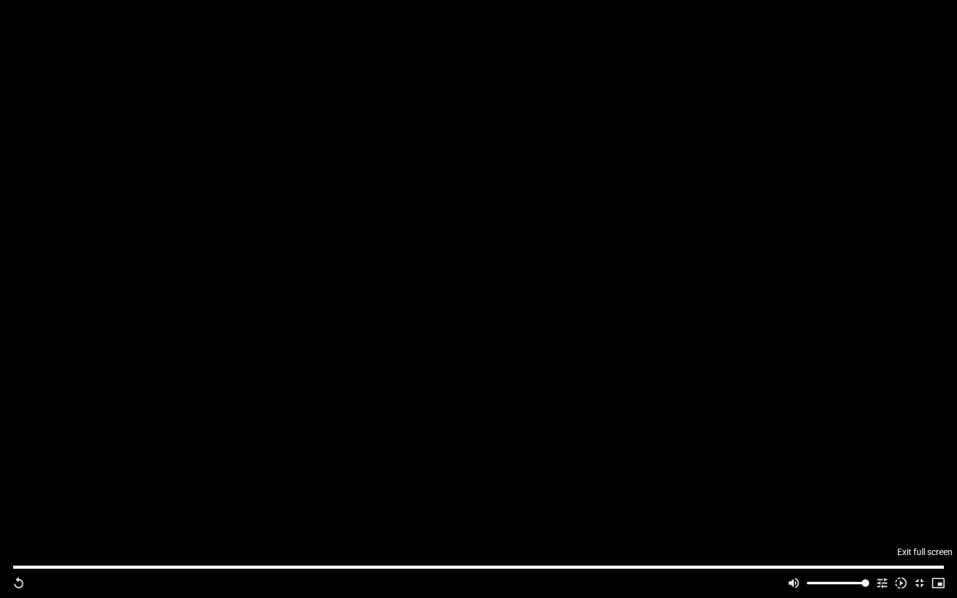
click at [917, 584] on button "fullscreen_exit" at bounding box center [920, 583] width 19 height 30
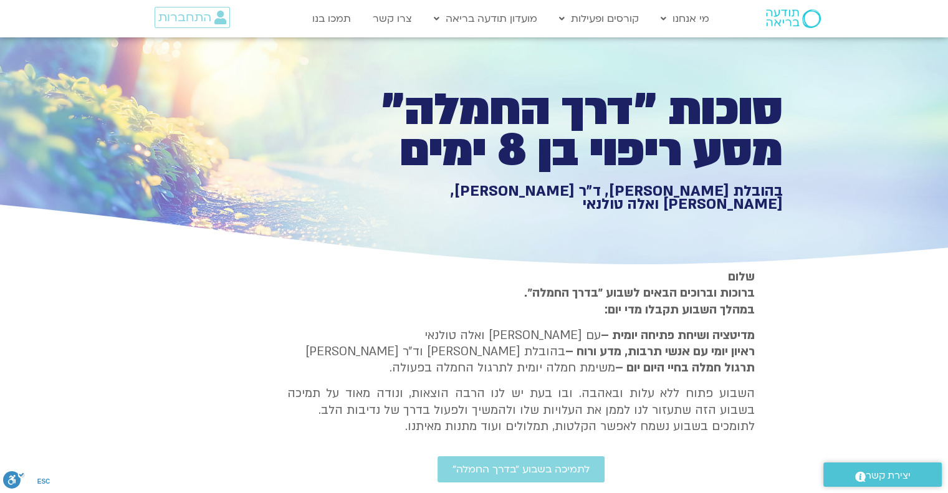
scroll to position [0, 0]
